Goal: Task Accomplishment & Management: Use online tool/utility

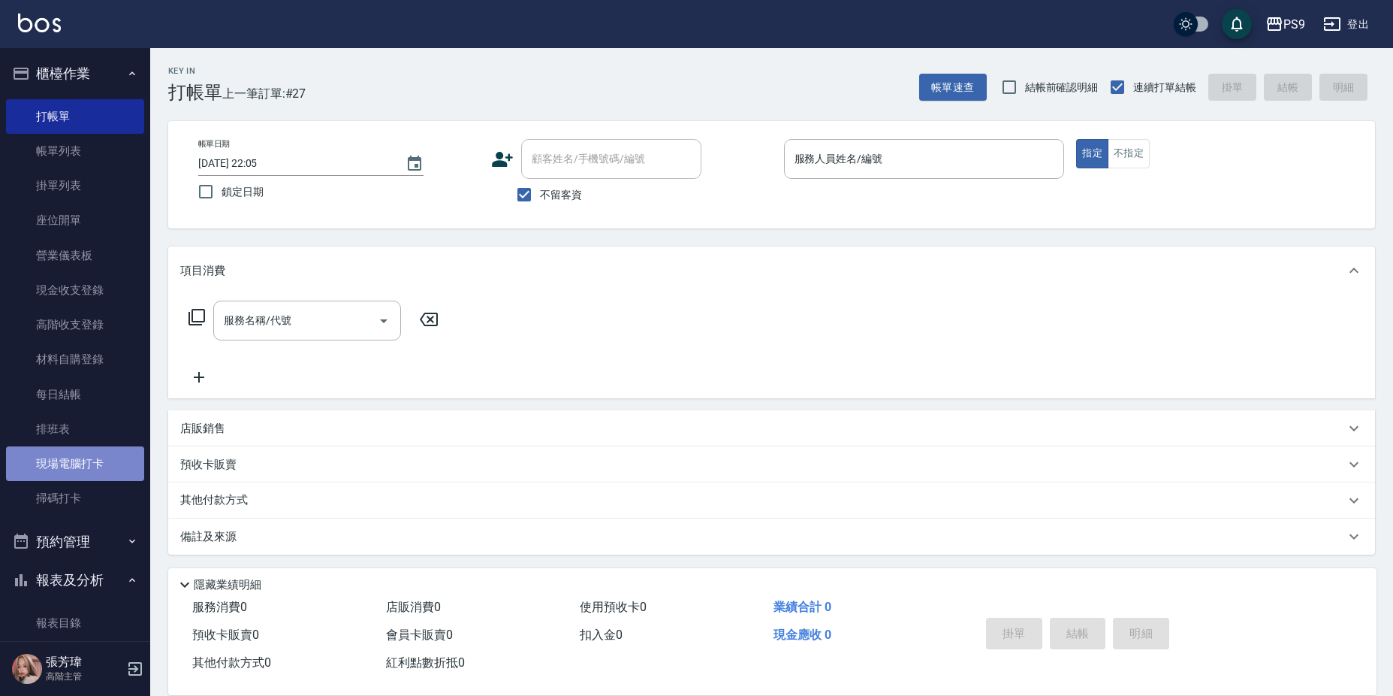
drag, startPoint x: 85, startPoint y: 460, endPoint x: 100, endPoint y: 466, distance: 15.9
click at [86, 460] on link "現場電腦打卡" at bounding box center [75, 463] width 138 height 35
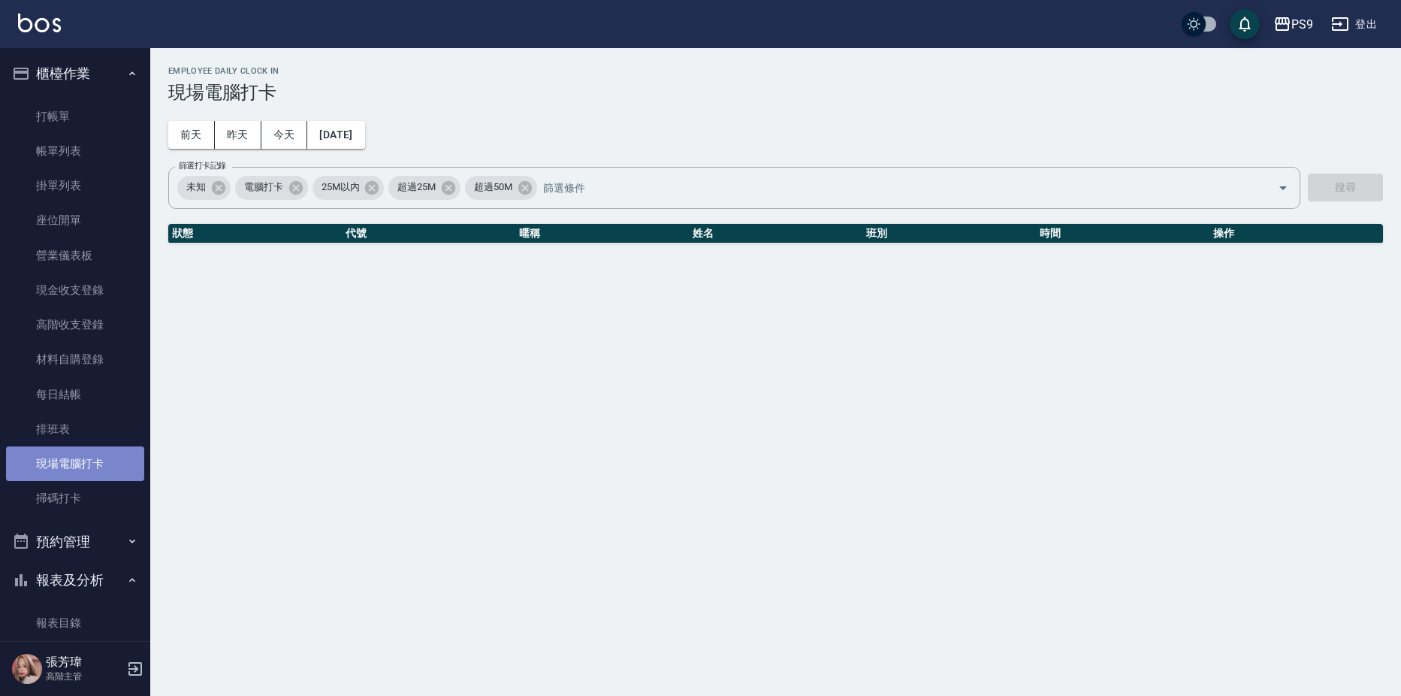
click at [102, 466] on link "現場電腦打卡" at bounding box center [75, 463] width 138 height 35
click at [66, 454] on link "現場電腦打卡" at bounding box center [75, 463] width 138 height 35
click at [66, 455] on link "現場電腦打卡" at bounding box center [75, 463] width 138 height 35
click at [1203, 296] on div "Employee Daily Clock In 現場電腦打卡 [DATE] [DATE] [DATE] [DATE] 篩選打卡記錄 未知 電腦打卡 25M以內…" at bounding box center [700, 348] width 1401 height 696
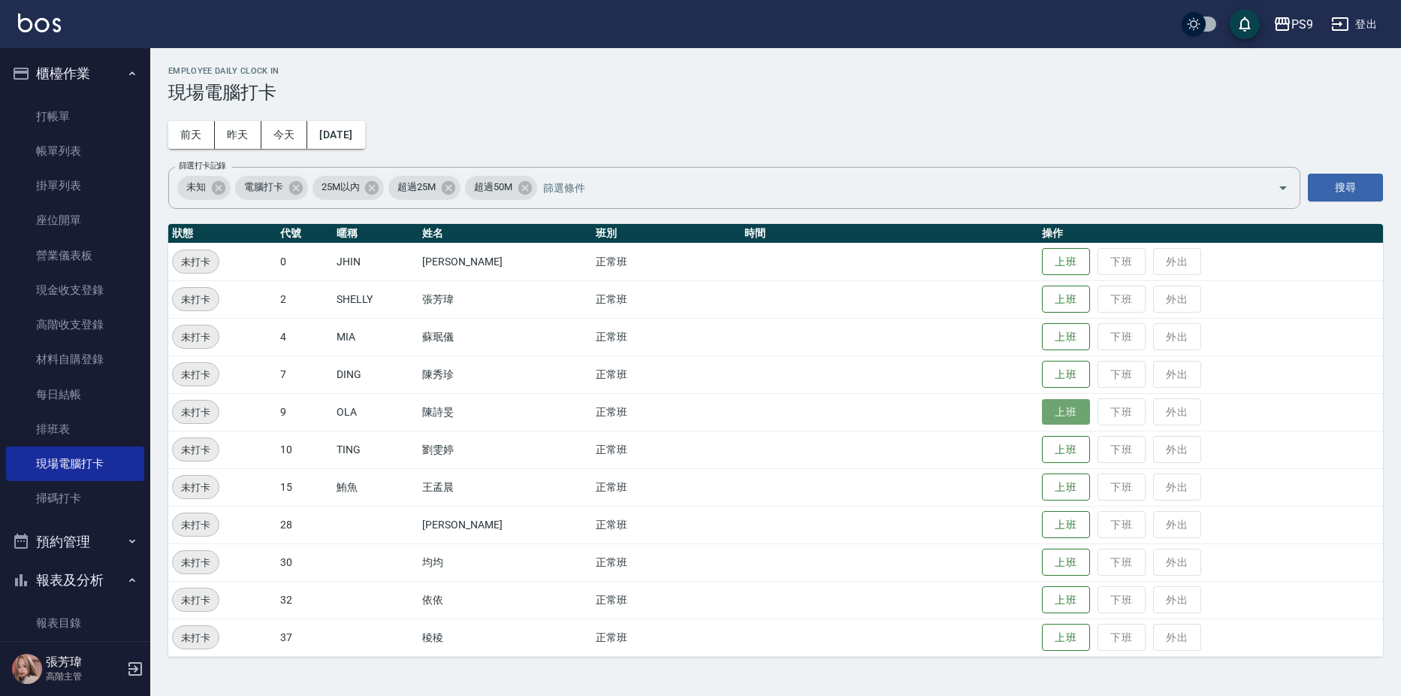
click at [1058, 402] on button "上班" at bounding box center [1066, 412] width 48 height 26
click at [1065, 376] on button "上班" at bounding box center [1066, 374] width 48 height 26
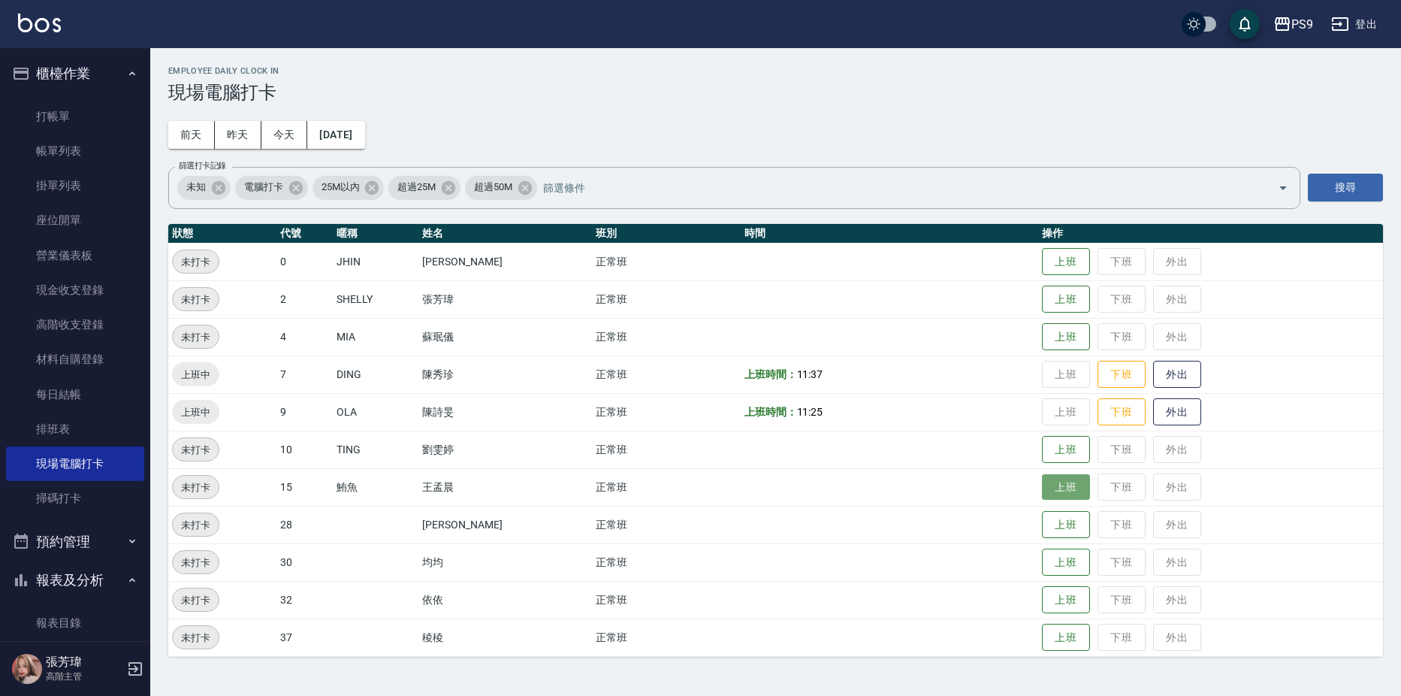
click at [1074, 479] on button "上班" at bounding box center [1066, 487] width 48 height 26
click at [1051, 337] on button "上班" at bounding box center [1066, 337] width 48 height 26
